Goal: Task Accomplishment & Management: Manage account settings

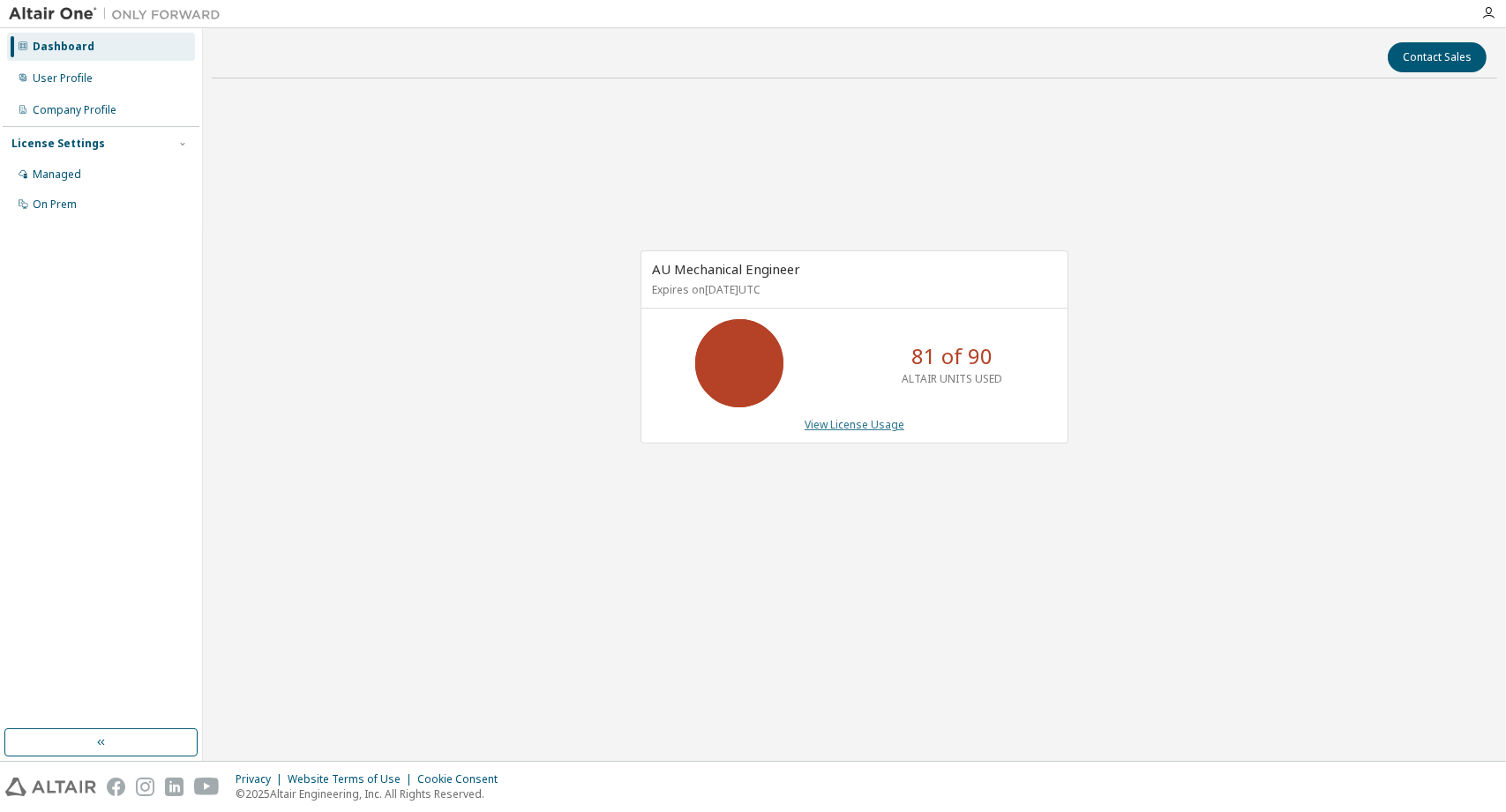
click at [857, 423] on link "View License Usage" at bounding box center [854, 425] width 100 height 15
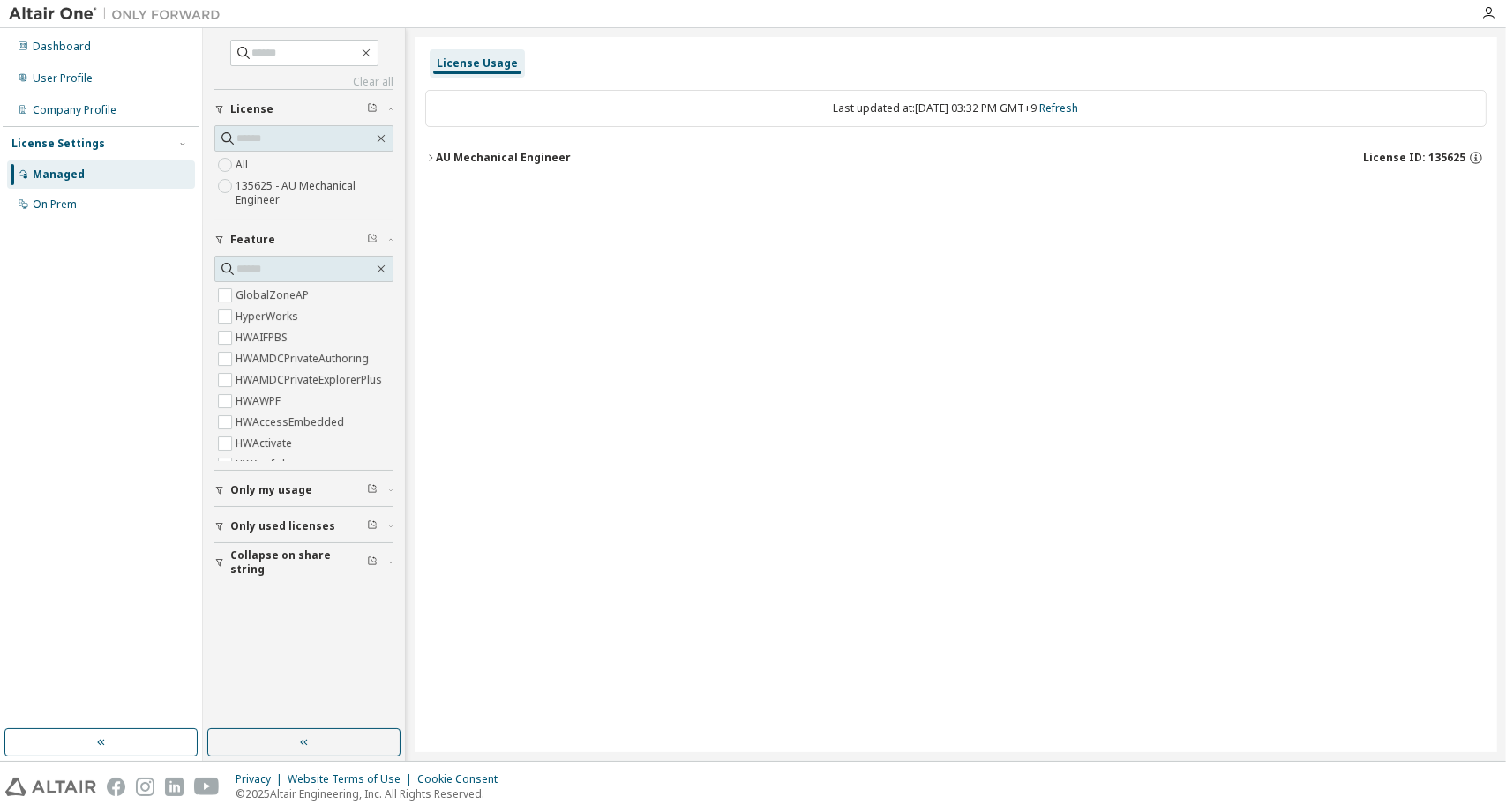
click at [433, 156] on icon "button" at bounding box center [430, 157] width 10 height 10
click at [51, 72] on div "User Profile" at bounding box center [62, 78] width 60 height 14
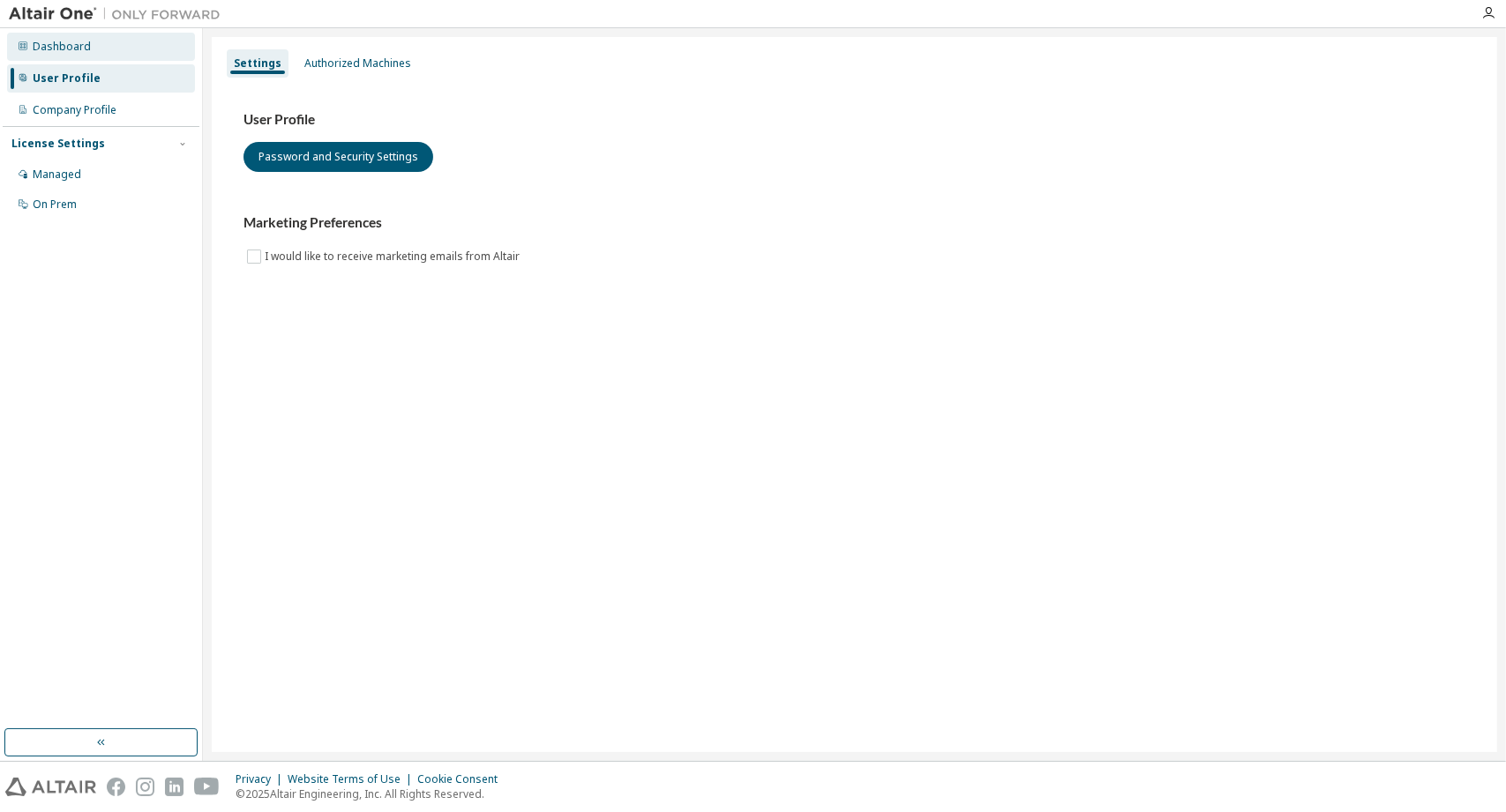
click at [47, 52] on div "Dashboard" at bounding box center [61, 47] width 59 height 14
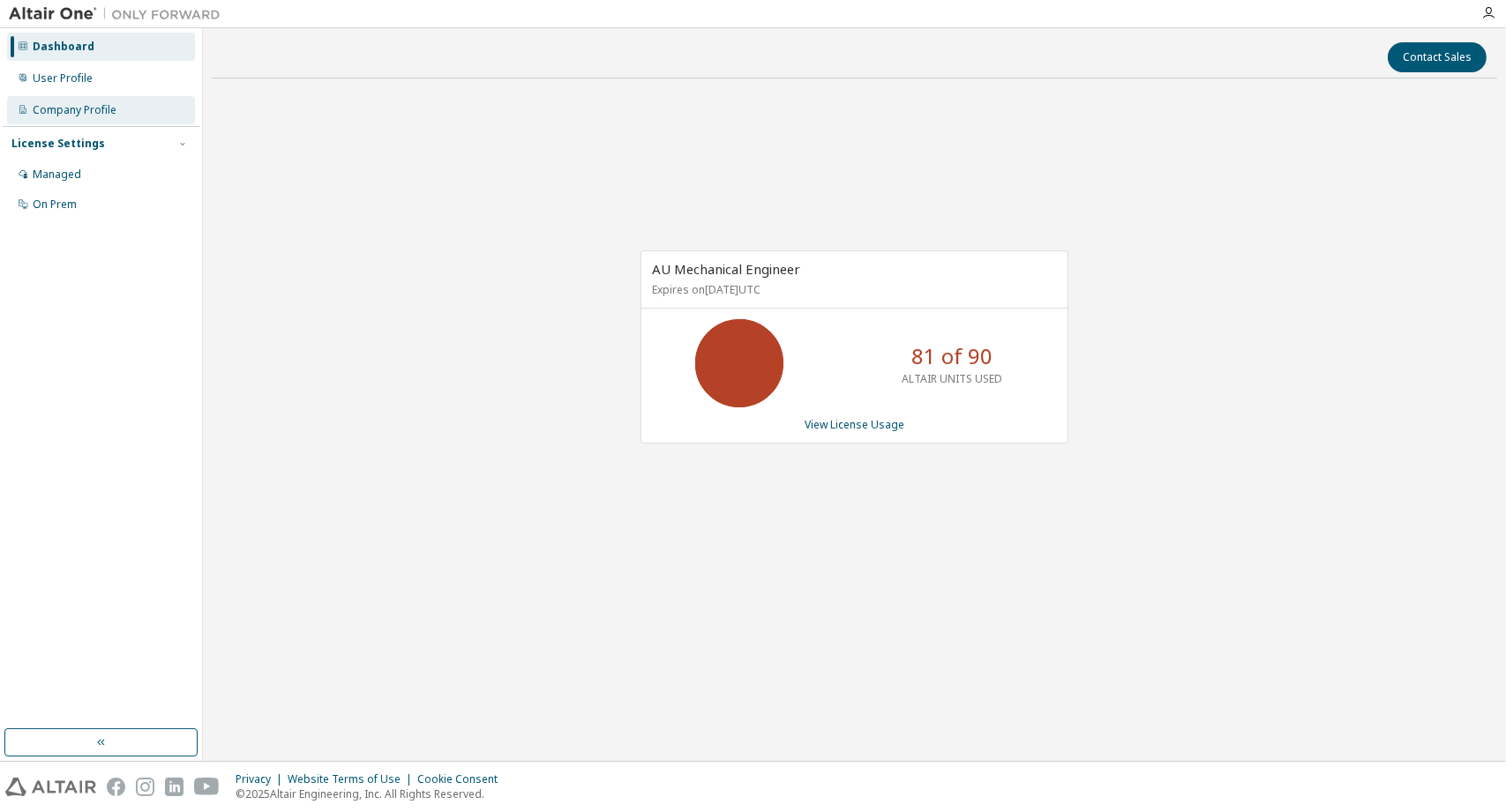
click at [73, 97] on div "Company Profile" at bounding box center [102, 110] width 188 height 28
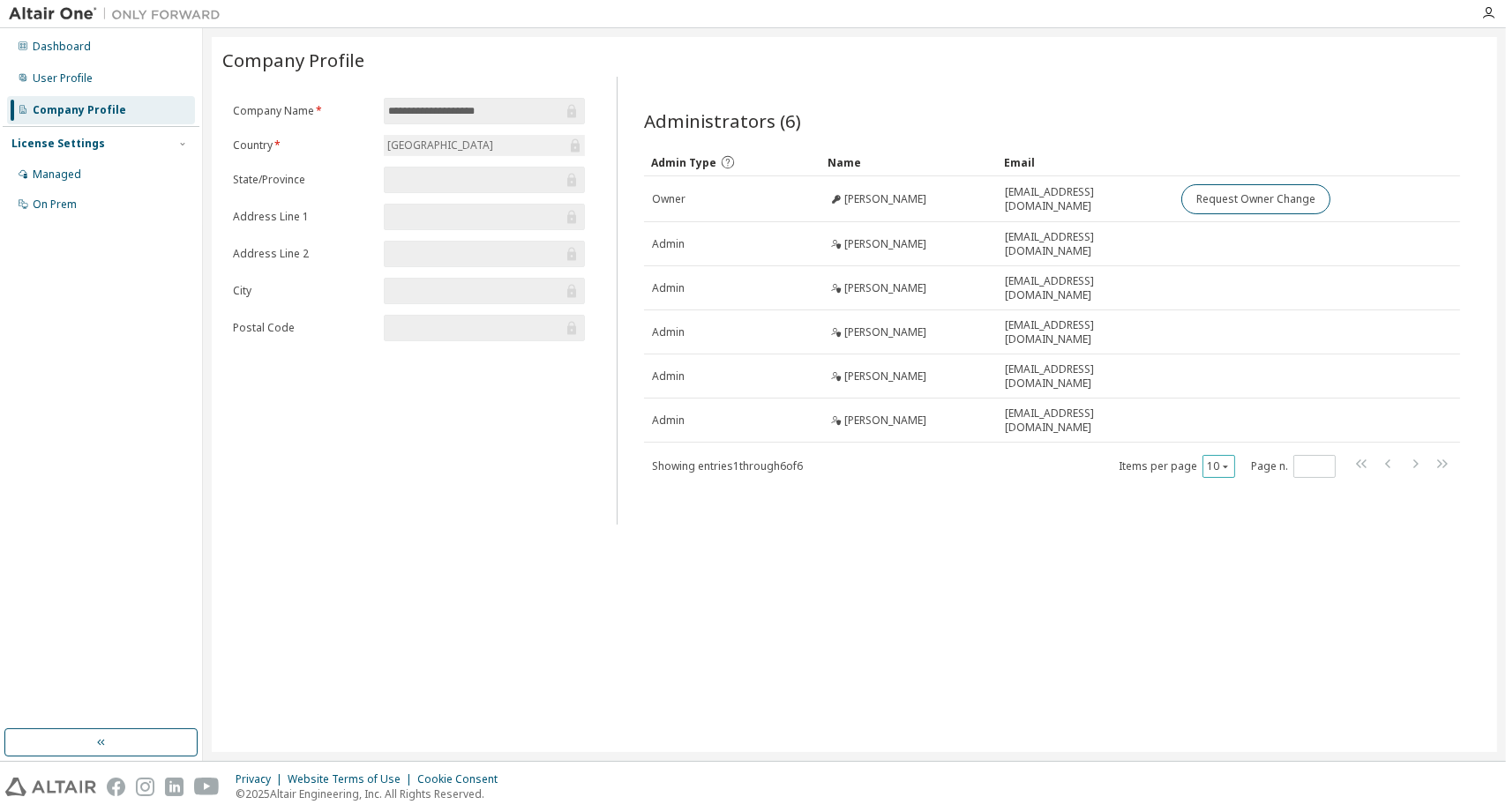
drag, startPoint x: 1196, startPoint y: 454, endPoint x: 1210, endPoint y: 459, distance: 14.9
click at [1197, 455] on span "Items per page 10" at bounding box center [1176, 467] width 116 height 23
click at [1214, 460] on button "10" at bounding box center [1219, 467] width 24 height 14
click at [1216, 528] on div "30" at bounding box center [1273, 521] width 142 height 21
click at [65, 144] on div "License Settings" at bounding box center [58, 143] width 93 height 14
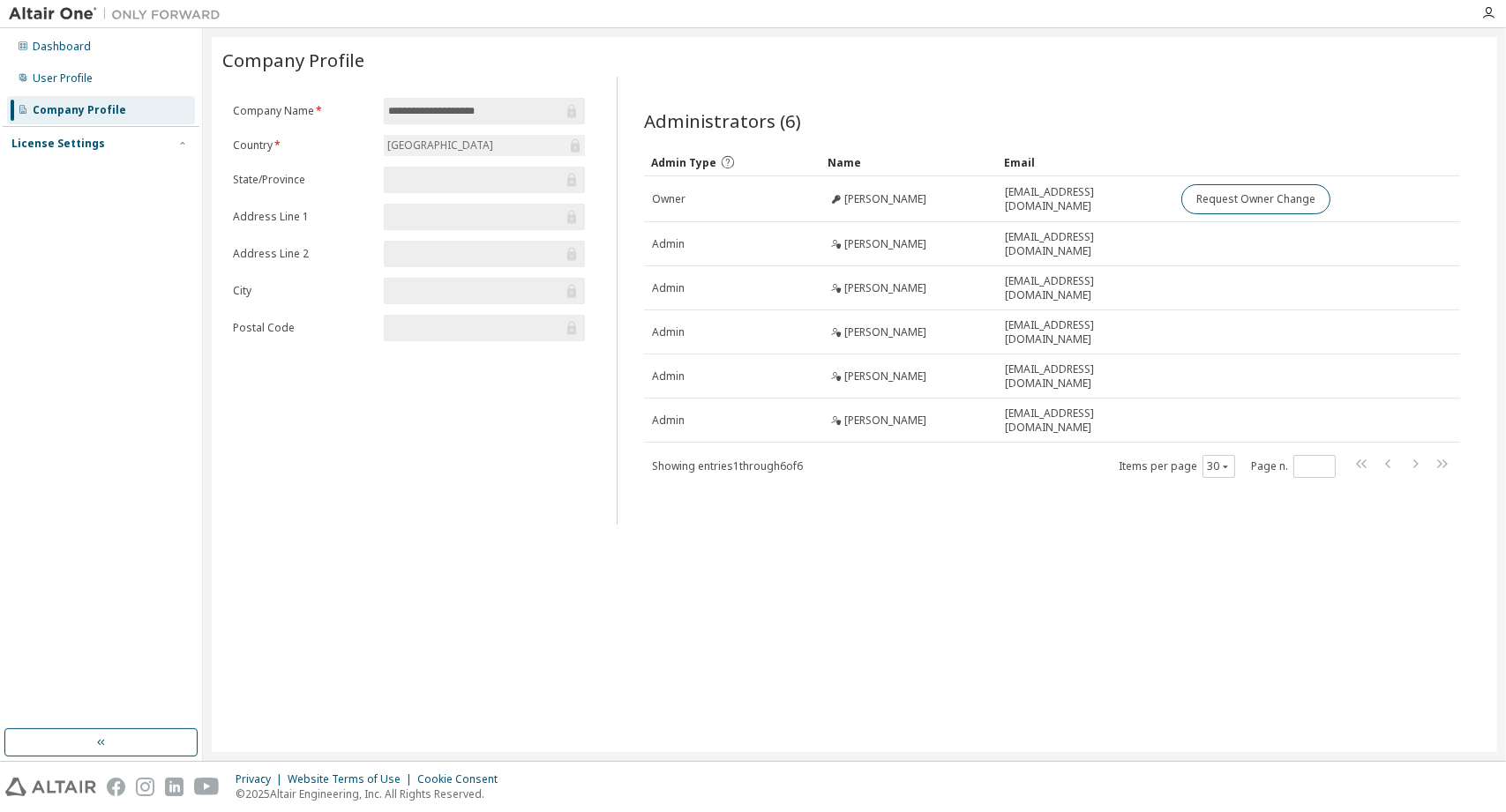
click at [65, 144] on div "License Settings" at bounding box center [58, 143] width 93 height 14
click at [59, 180] on div "Managed" at bounding box center [57, 174] width 48 height 14
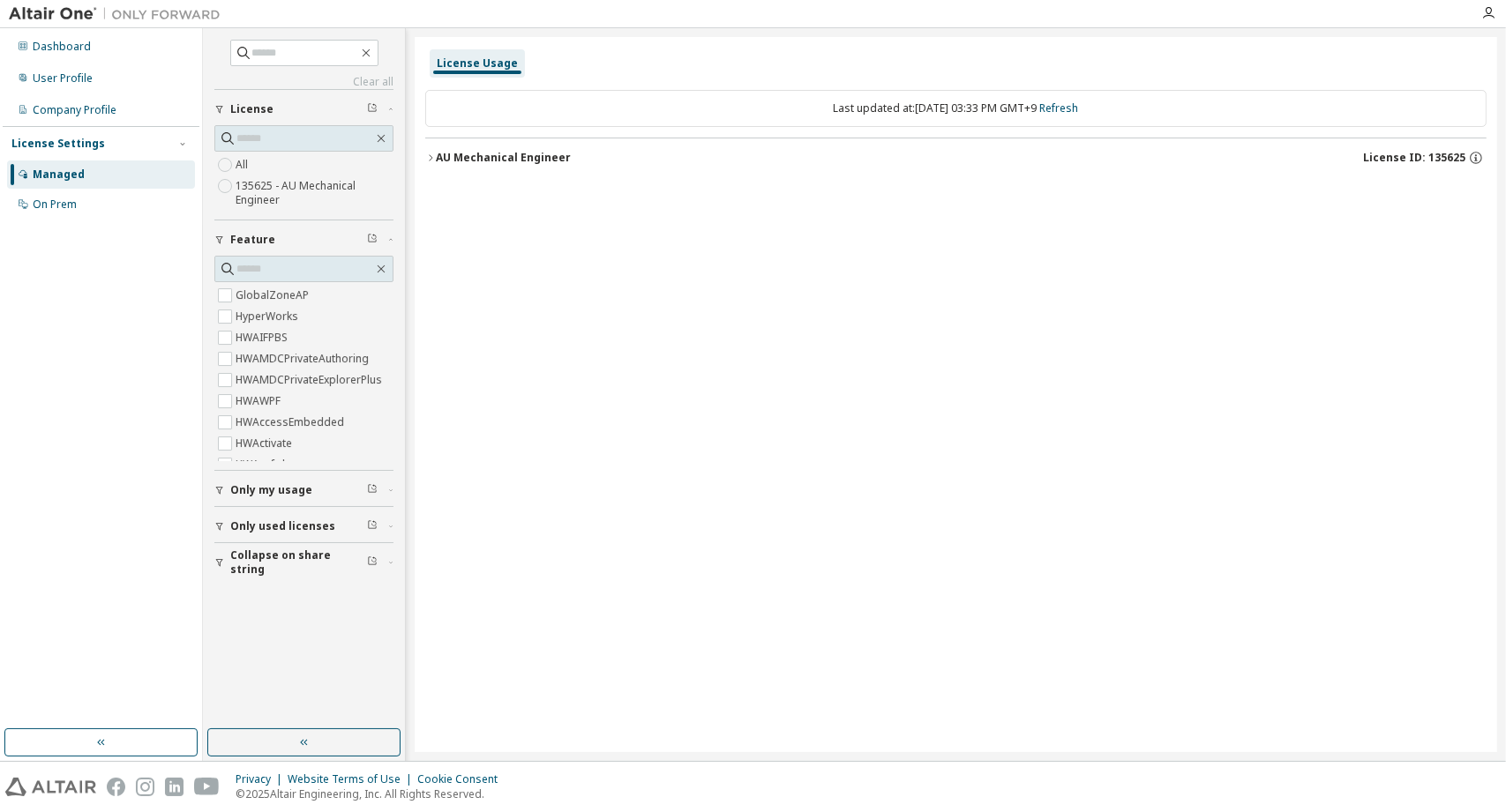
click at [432, 153] on icon "button" at bounding box center [430, 157] width 10 height 10
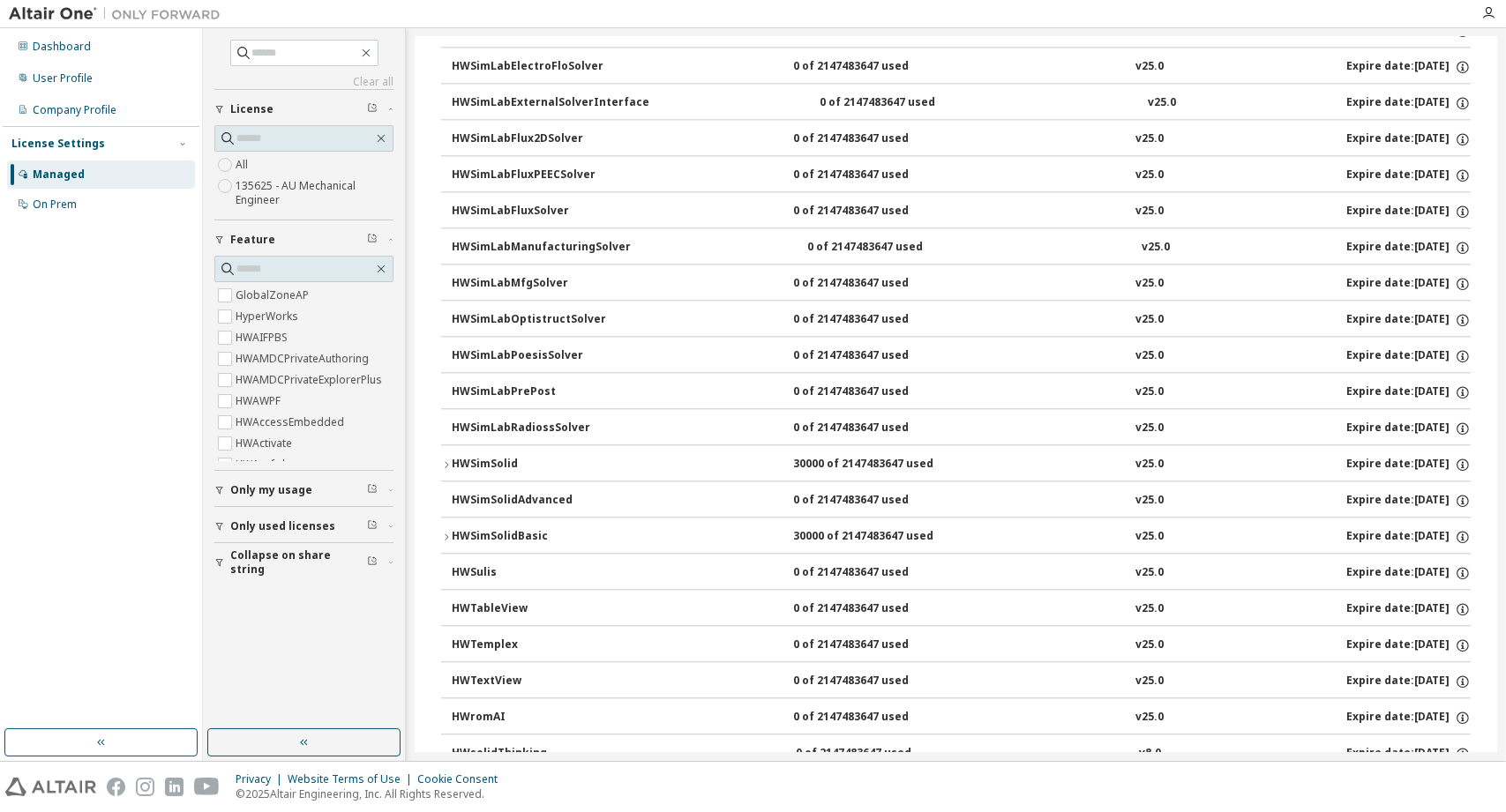
scroll to position [6990, 0]
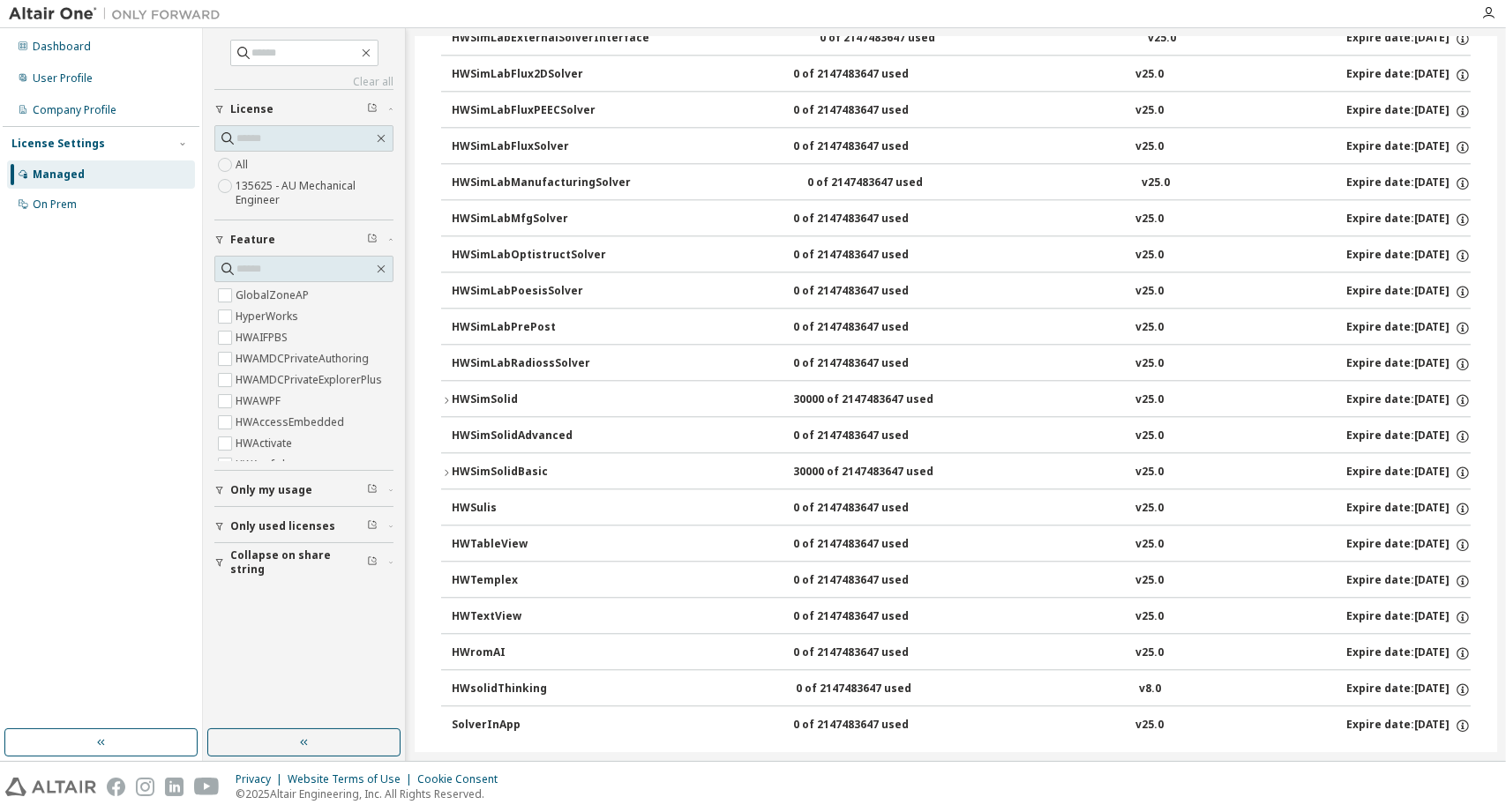
click at [521, 428] on div "HWSimSolidAdvanced" at bounding box center [531, 436] width 159 height 16
